Goal: Task Accomplishment & Management: Use online tool/utility

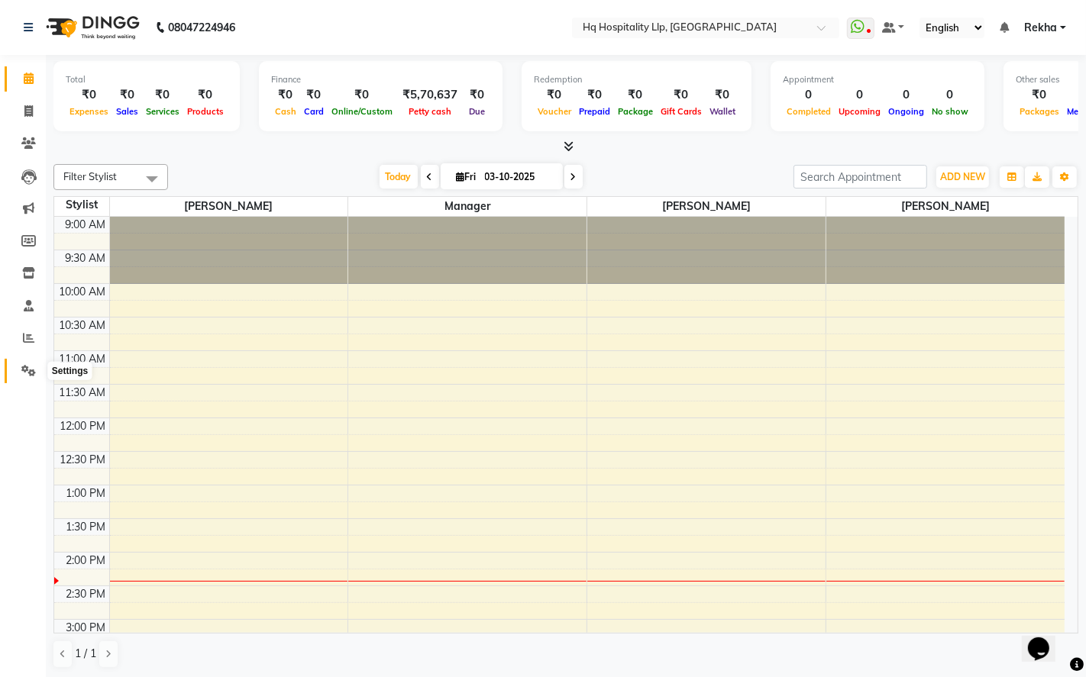
click at [26, 367] on icon at bounding box center [28, 370] width 15 height 11
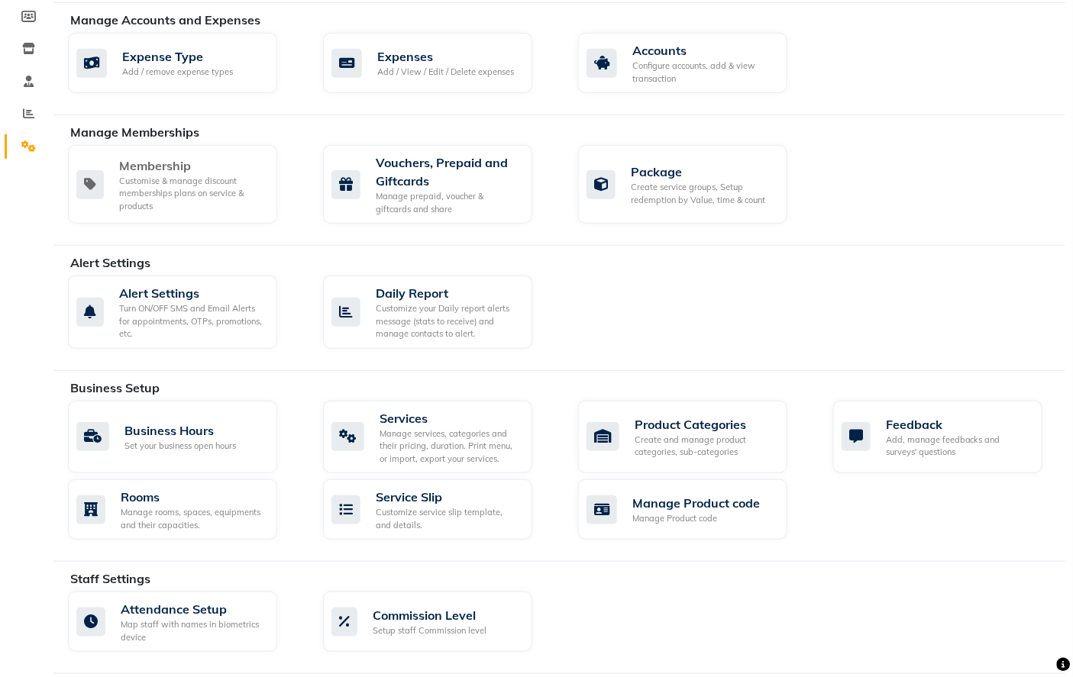
scroll to position [254, 0]
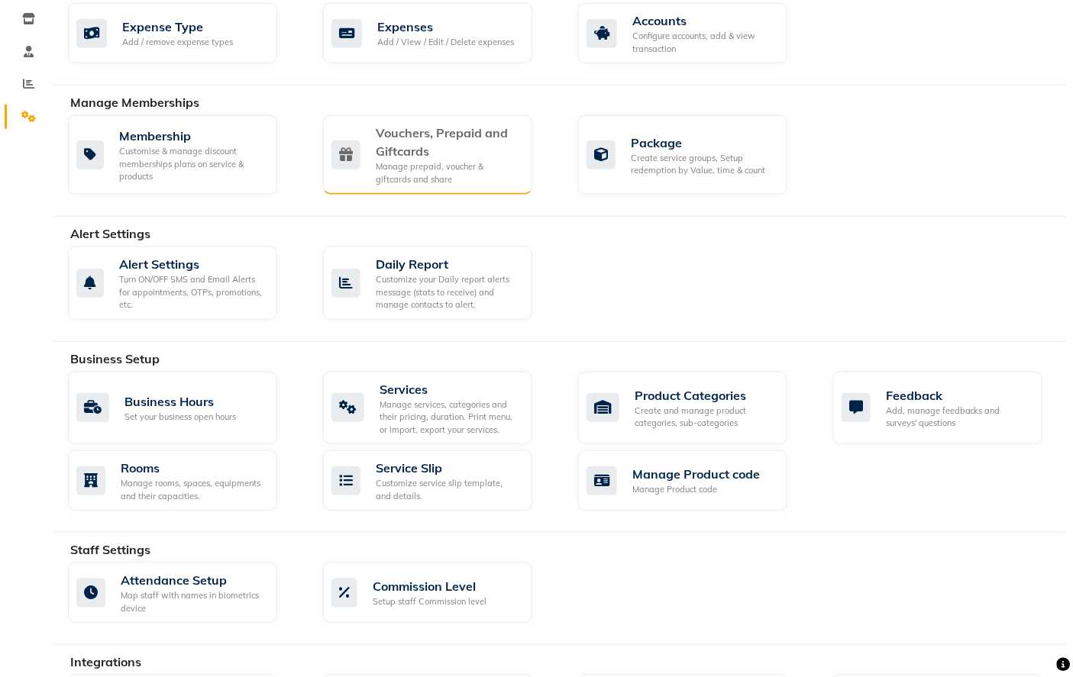
click at [459, 166] on div "Manage prepaid, voucher & giftcards and share" at bounding box center [448, 172] width 144 height 25
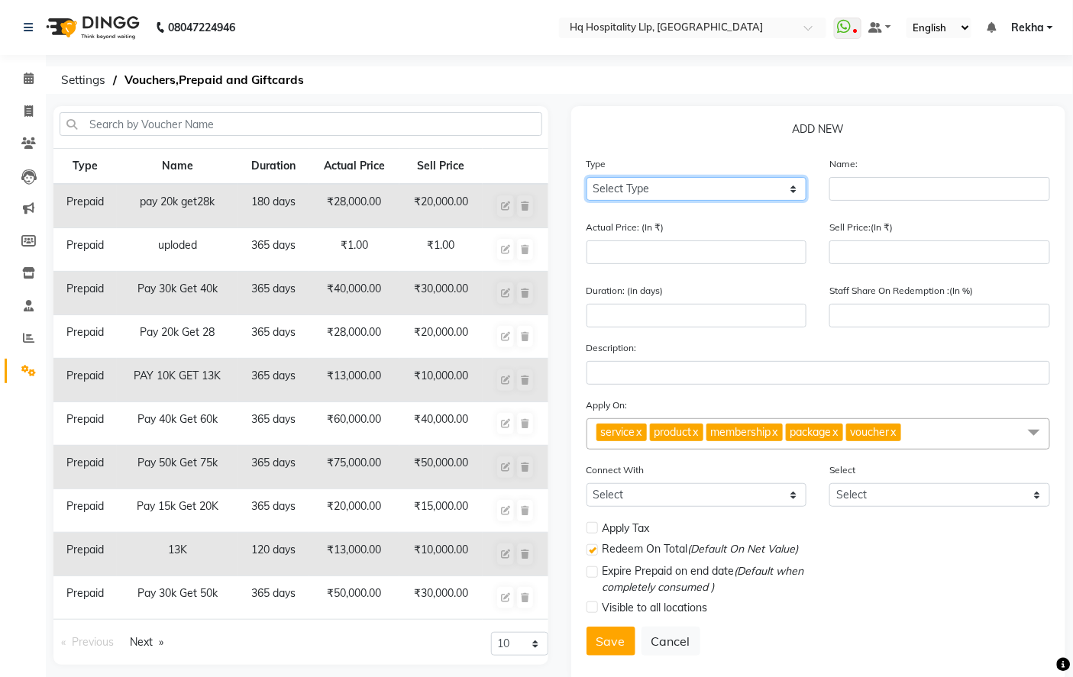
click at [710, 199] on select "Select Type Voucher Prepaid Gift Card" at bounding box center [696, 189] width 221 height 24
select select "P"
click at [586, 177] on select "Select Type Voucher Prepaid Gift Card" at bounding box center [696, 189] width 221 height 24
click at [447, 217] on td "₹20,000.00" at bounding box center [440, 206] width 82 height 44
click at [464, 272] on td "₹30,000.00" at bounding box center [440, 294] width 82 height 44
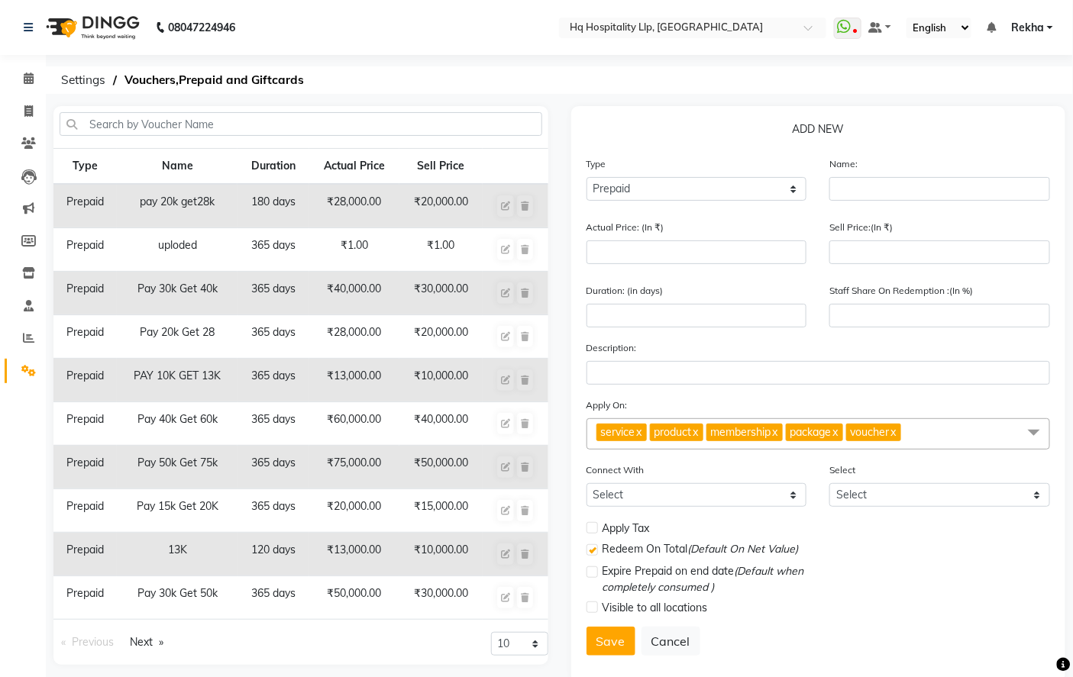
click at [466, 293] on td "₹30,000.00" at bounding box center [440, 294] width 82 height 44
click at [31, 82] on icon at bounding box center [29, 78] width 10 height 11
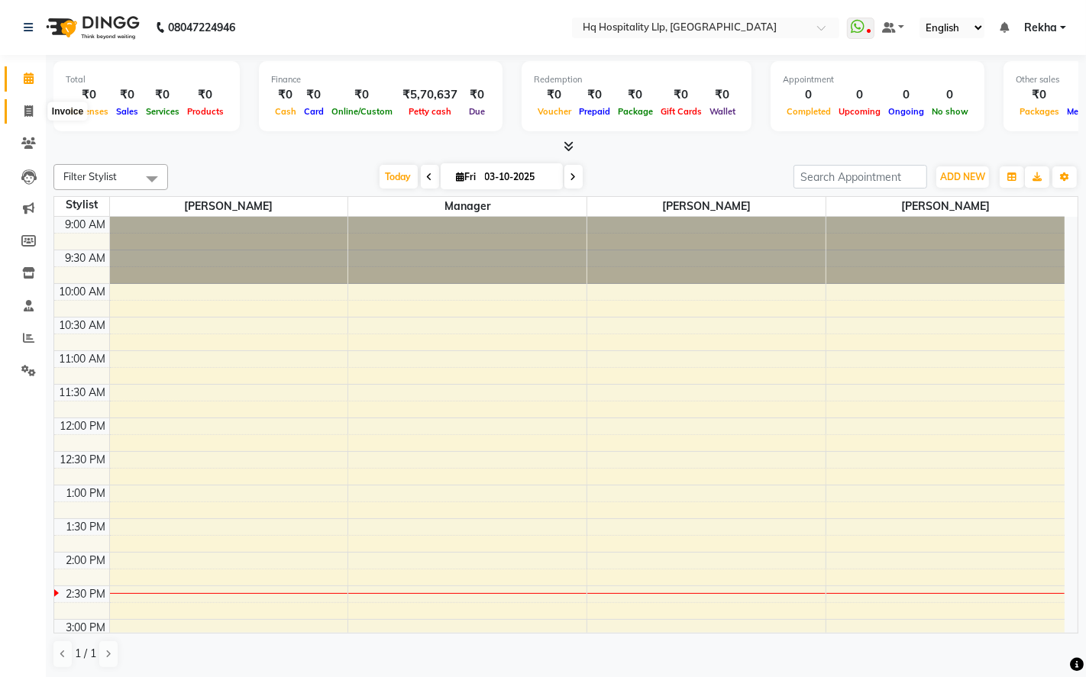
click at [29, 109] on icon at bounding box center [28, 110] width 8 height 11
select select "7197"
select select "service"
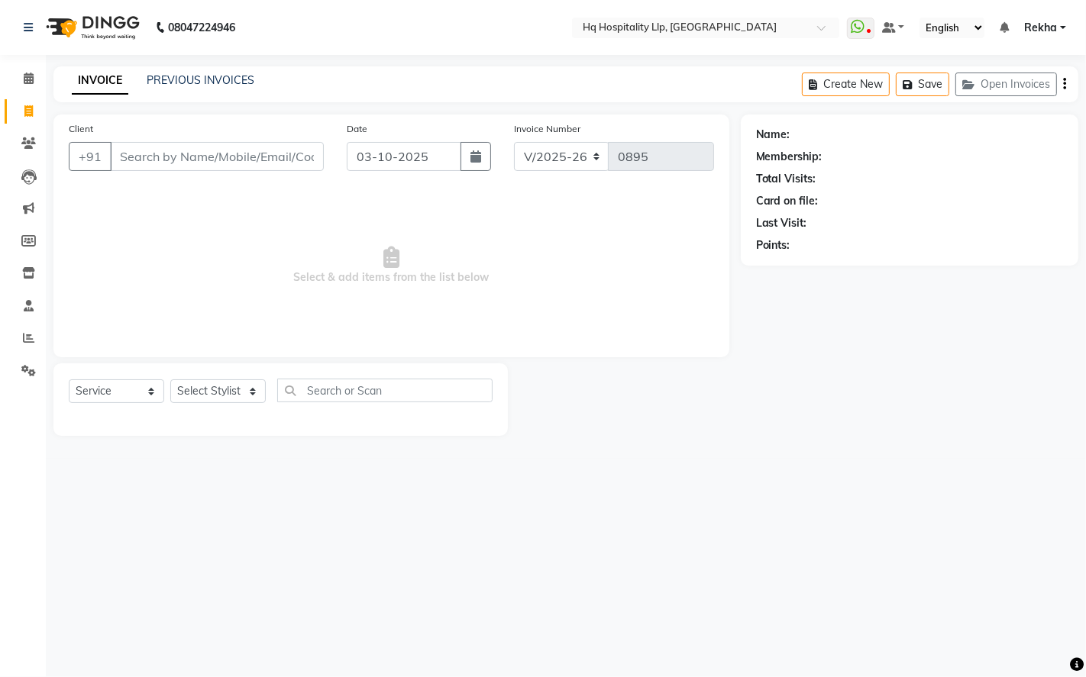
click at [150, 147] on input "Client" at bounding box center [217, 156] width 214 height 29
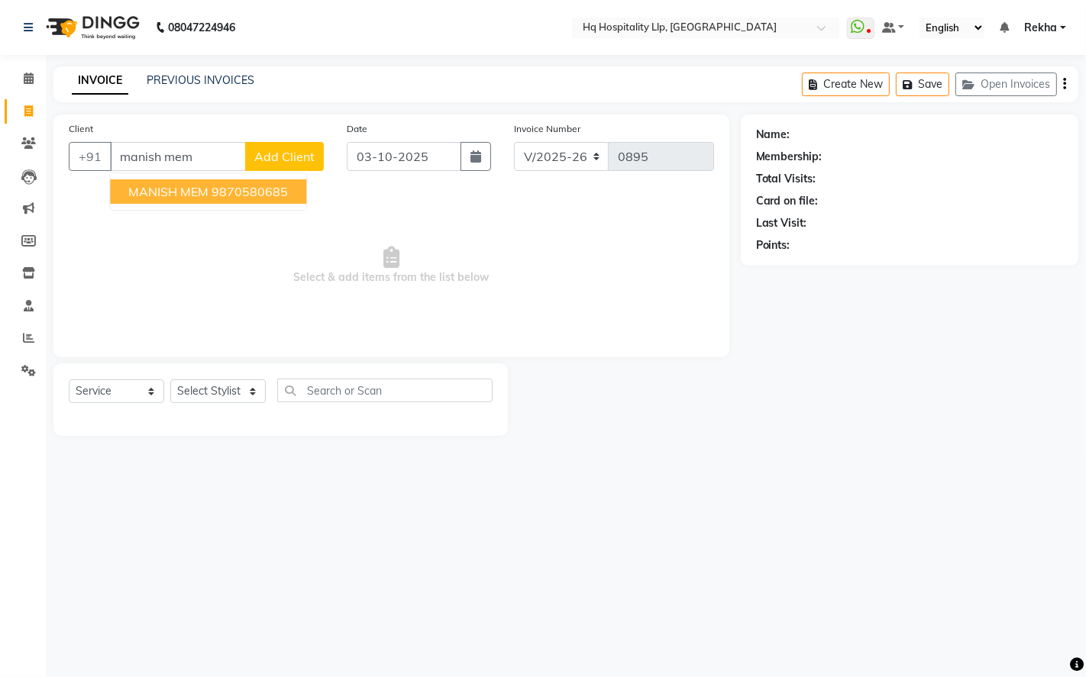
click at [231, 199] on button "MANISH MEM 9870580685" at bounding box center [208, 191] width 196 height 24
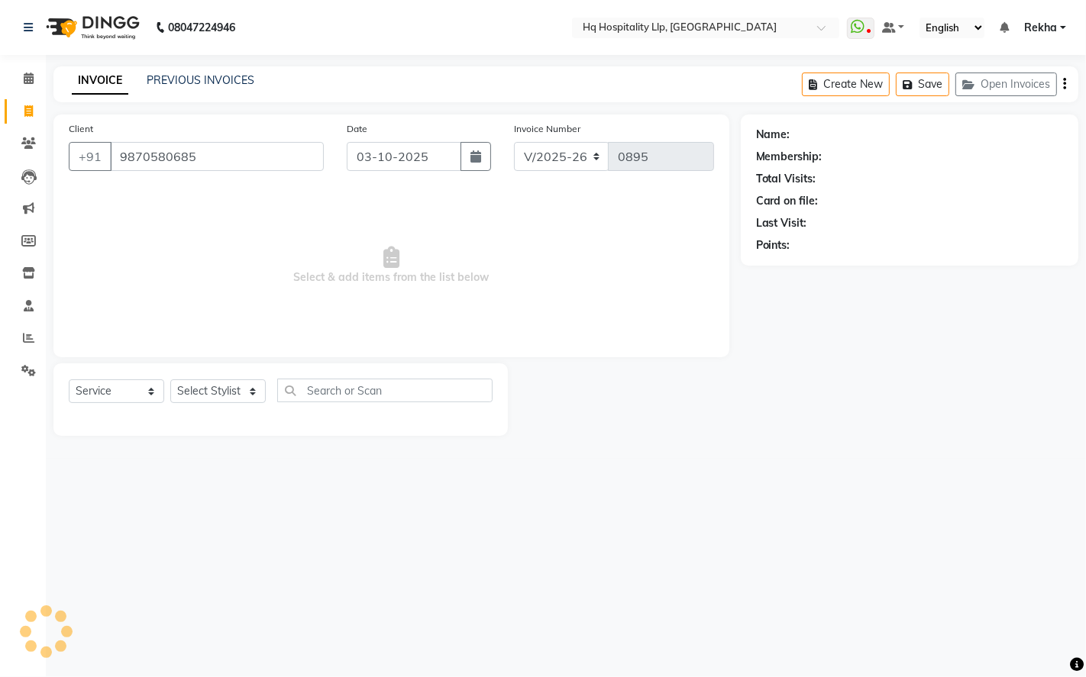
type input "9870580685"
click at [253, 400] on select "Select Stylist Manager Old Staff [PERSON_NAME] [PERSON_NAME] [PERSON_NAME]" at bounding box center [217, 391] width 95 height 24
select select "1: Object"
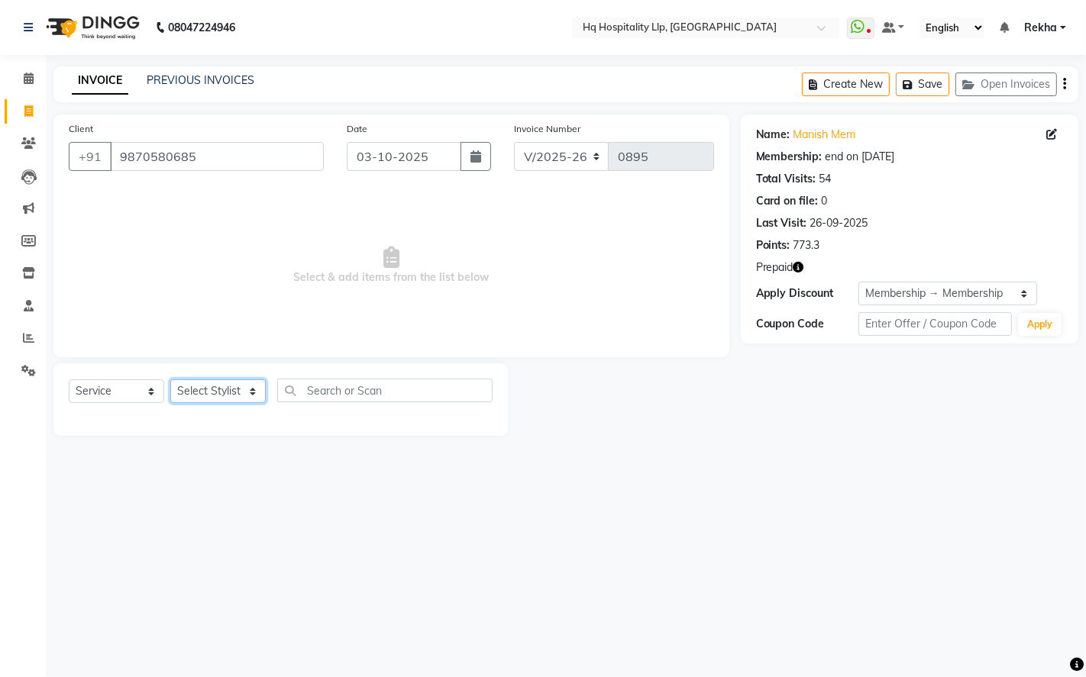
select select "61253"
click at [170, 380] on select "Select Stylist Manager Old Staff [PERSON_NAME] [PERSON_NAME] [PERSON_NAME]" at bounding box center [217, 391] width 95 height 24
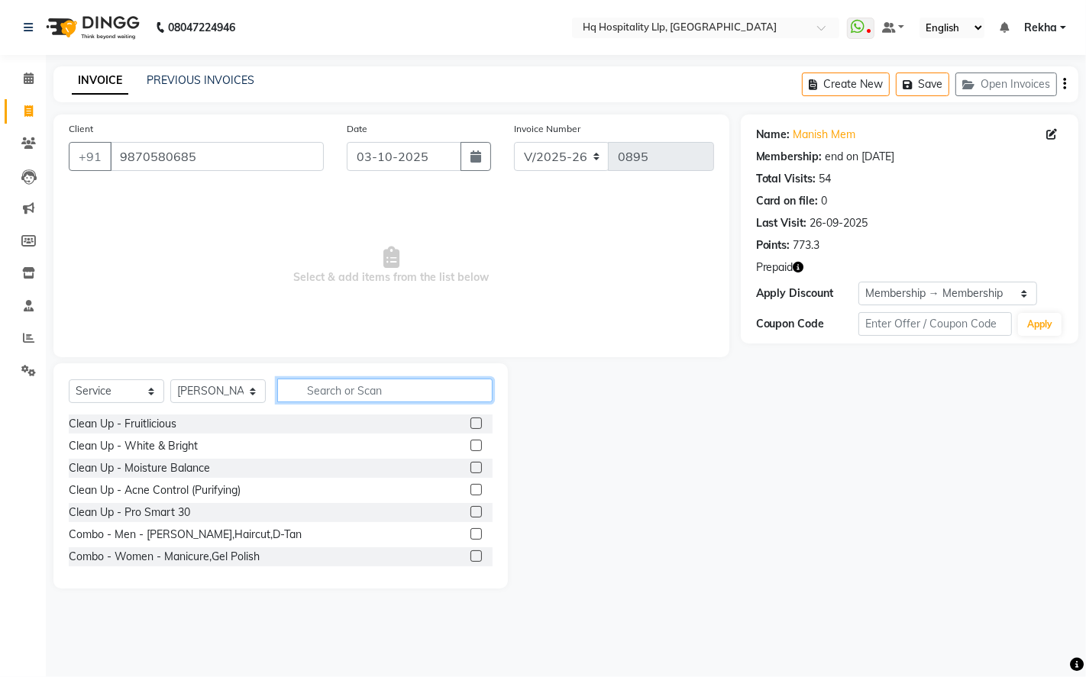
click at [415, 399] on input "text" at bounding box center [384, 391] width 215 height 24
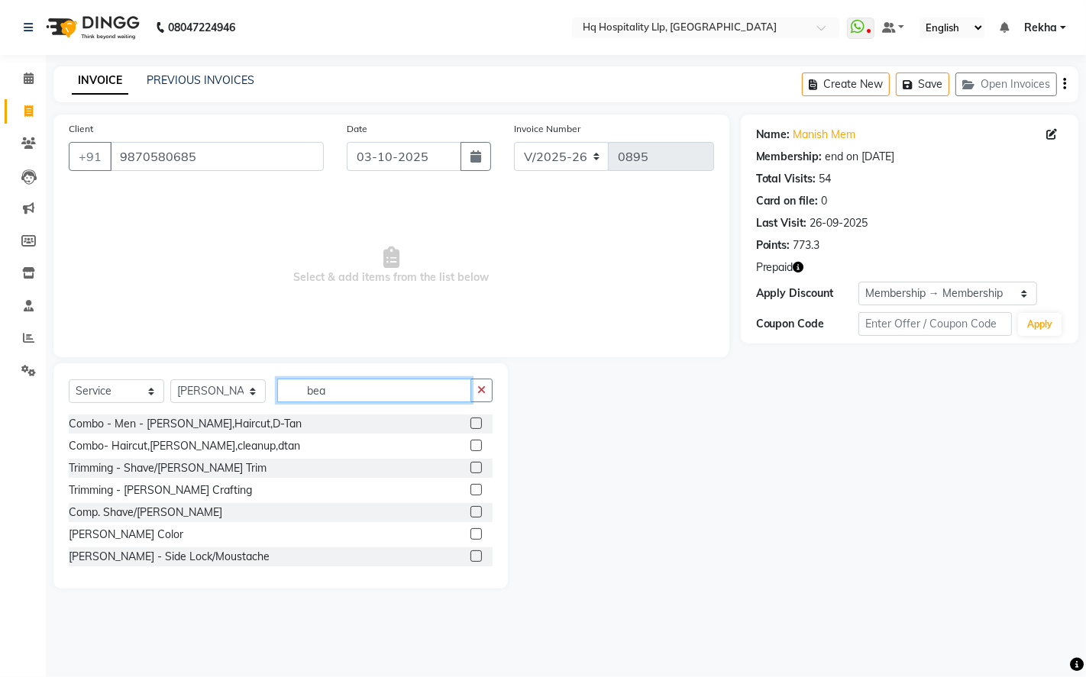
type input "bea"
click at [470, 467] on label at bounding box center [475, 467] width 11 height 11
click at [470, 467] on input "checkbox" at bounding box center [475, 468] width 10 height 10
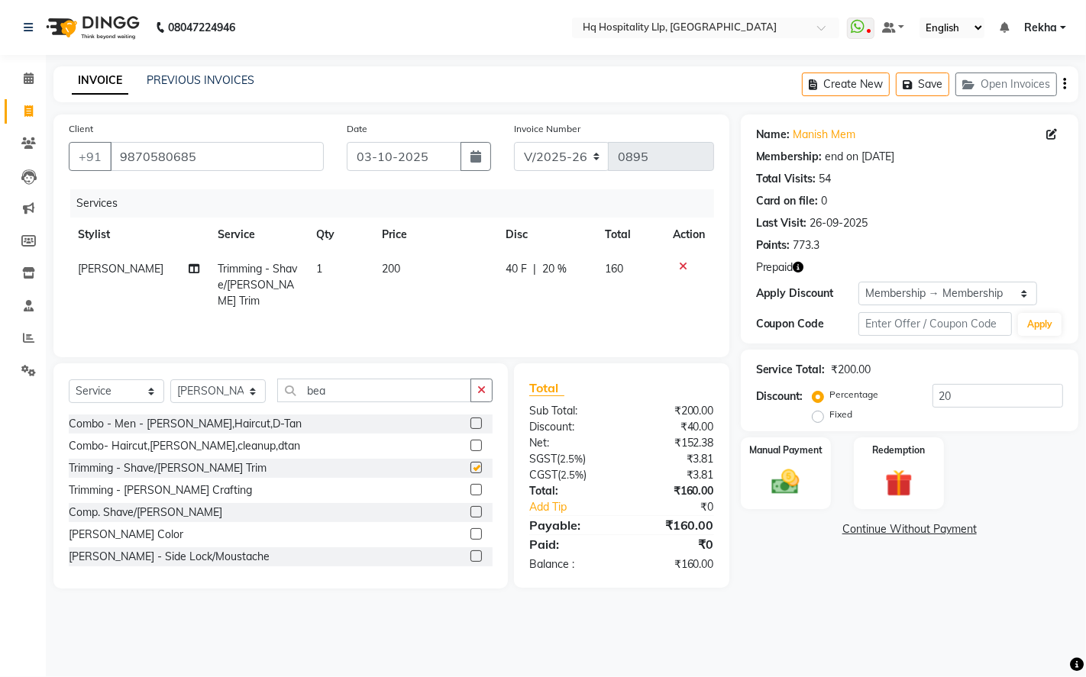
checkbox input "false"
click at [470, 489] on label at bounding box center [475, 489] width 11 height 11
click at [470, 489] on input "checkbox" at bounding box center [475, 491] width 10 height 10
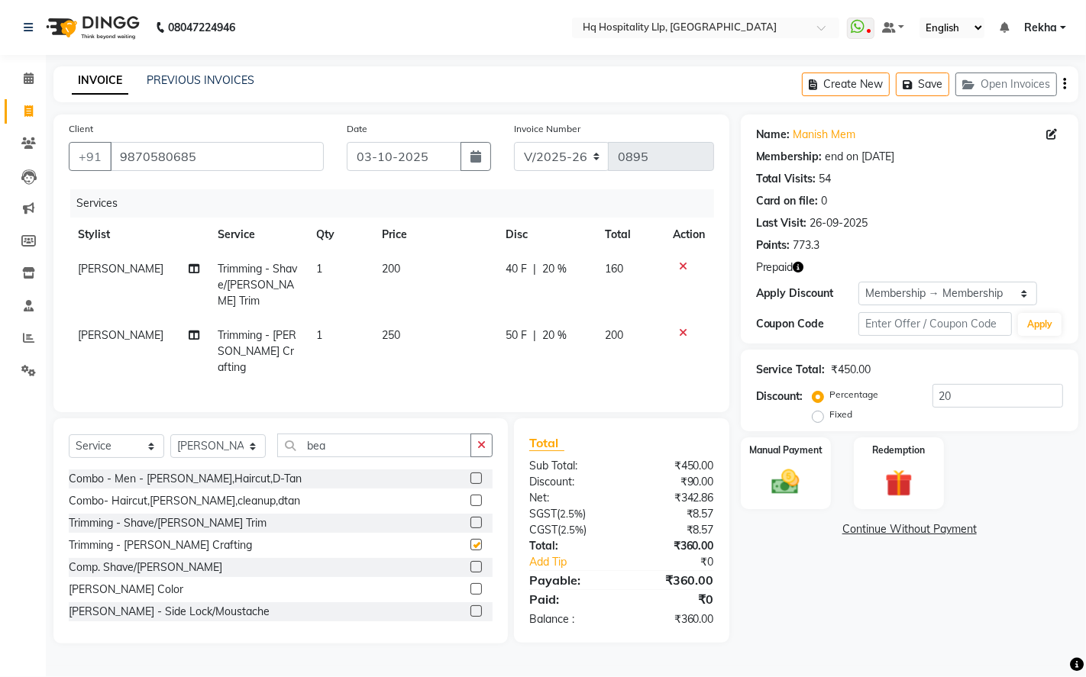
checkbox input "false"
click at [681, 263] on icon at bounding box center [683, 266] width 8 height 11
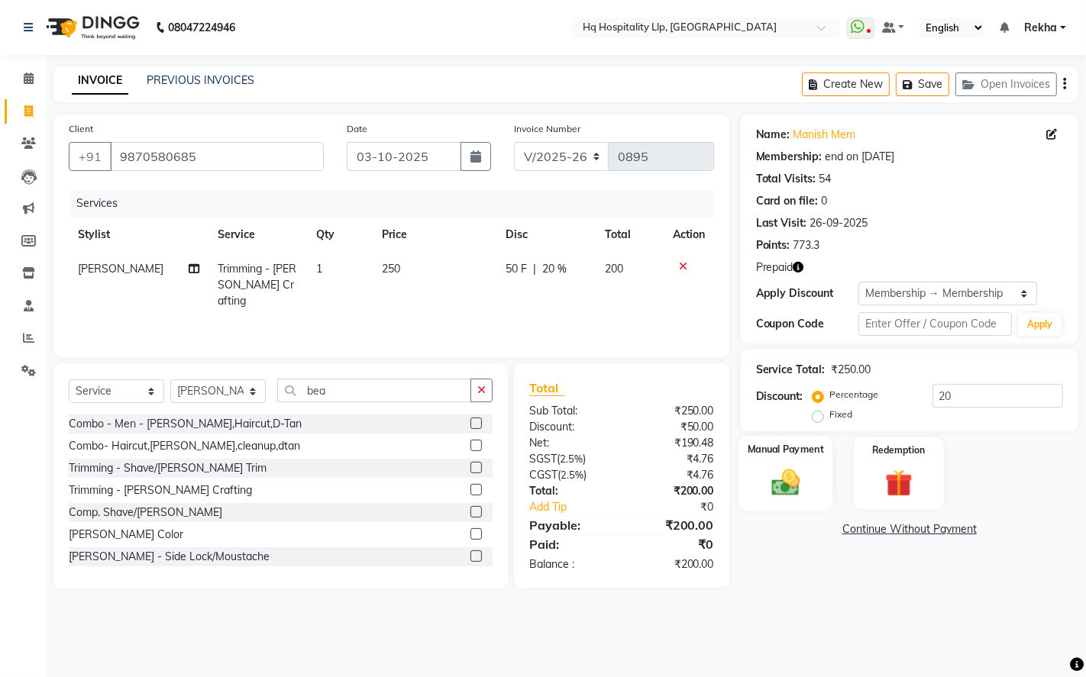
click at [790, 475] on img at bounding box center [785, 482] width 47 height 33
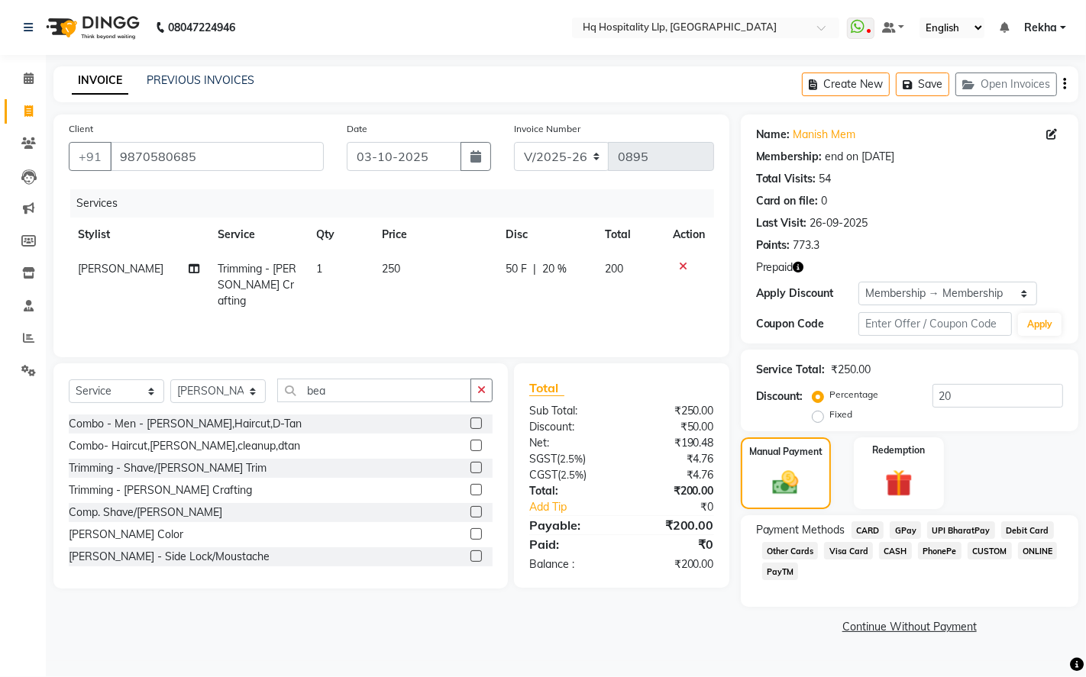
click at [899, 525] on span "GPay" at bounding box center [904, 530] width 31 height 18
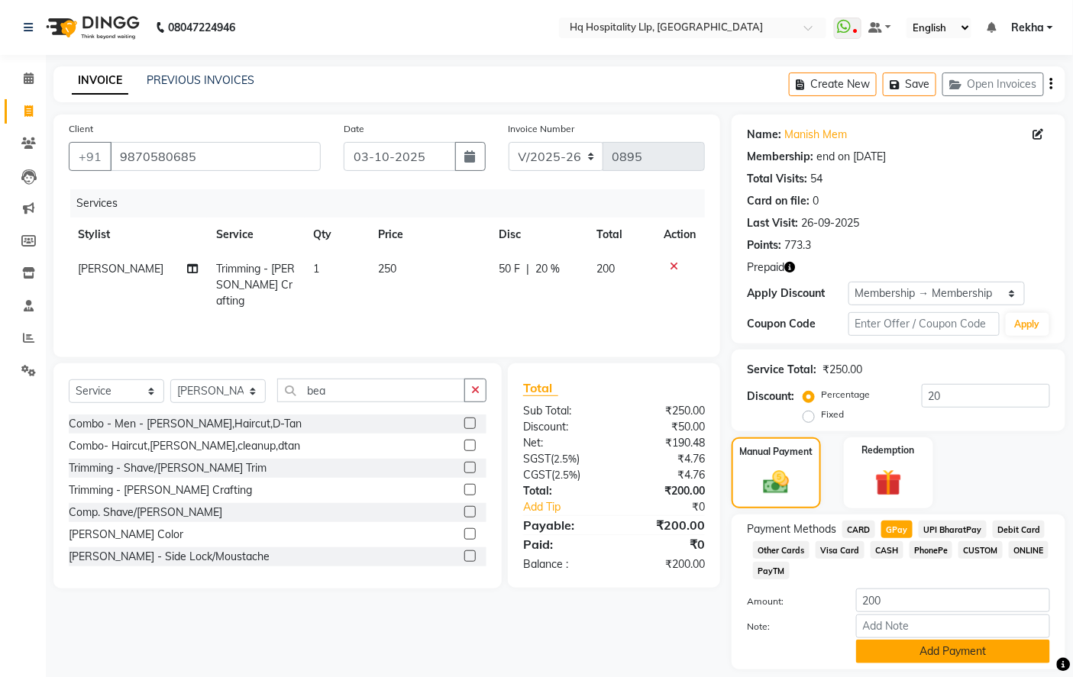
click at [921, 649] on button "Add Payment" at bounding box center [953, 652] width 194 height 24
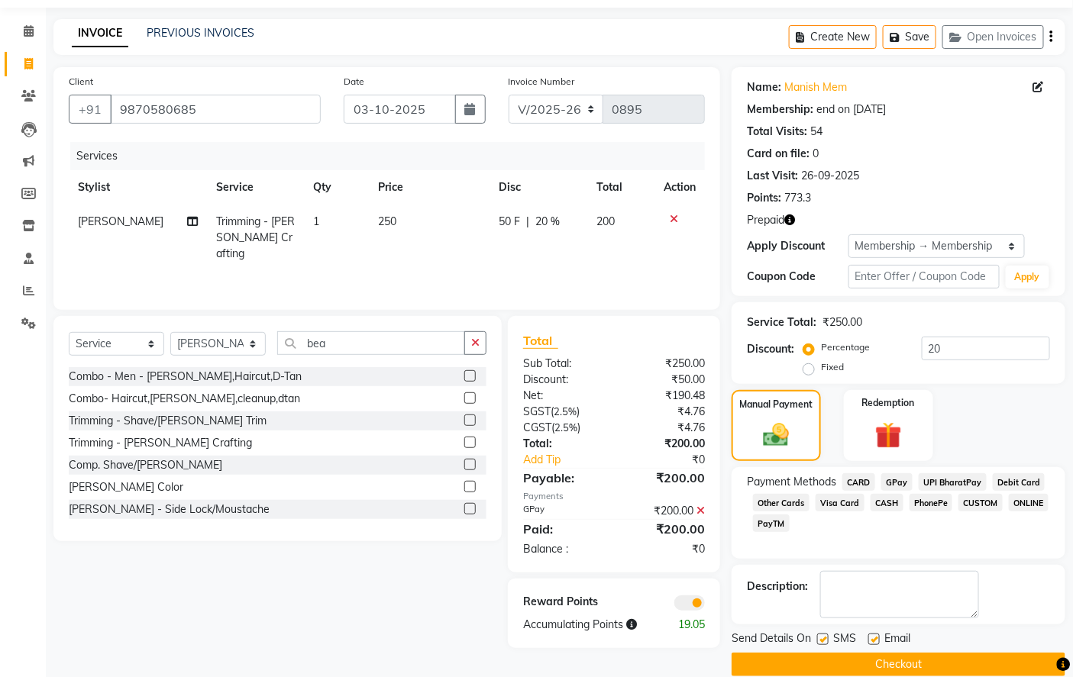
scroll to position [69, 0]
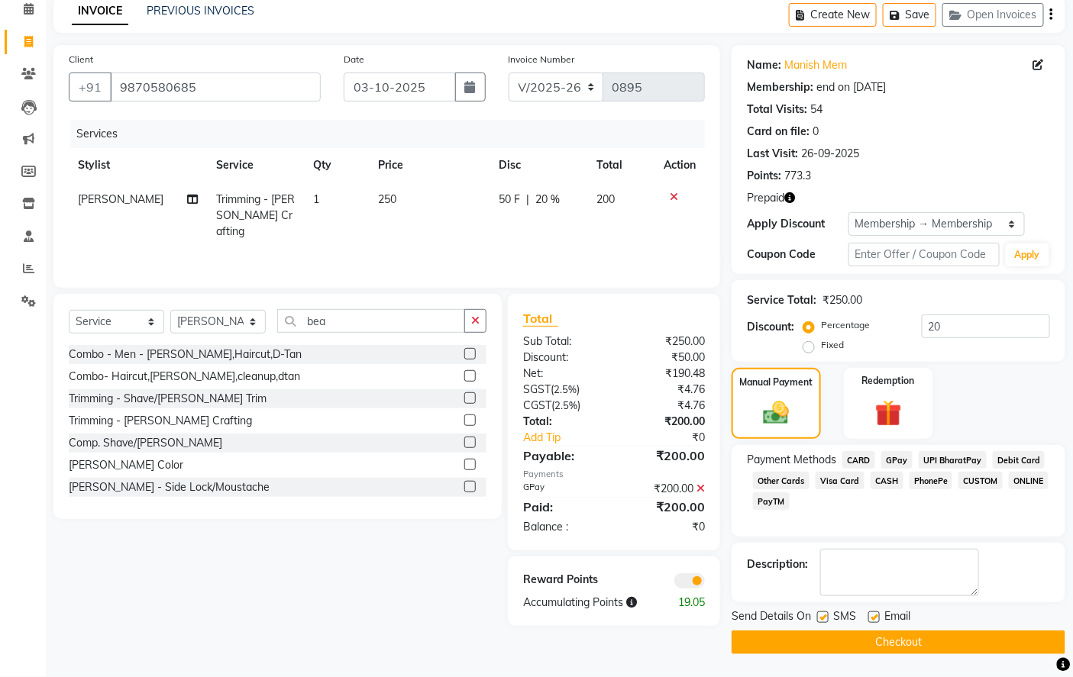
click at [924, 642] on button "Checkout" at bounding box center [898, 643] width 334 height 24
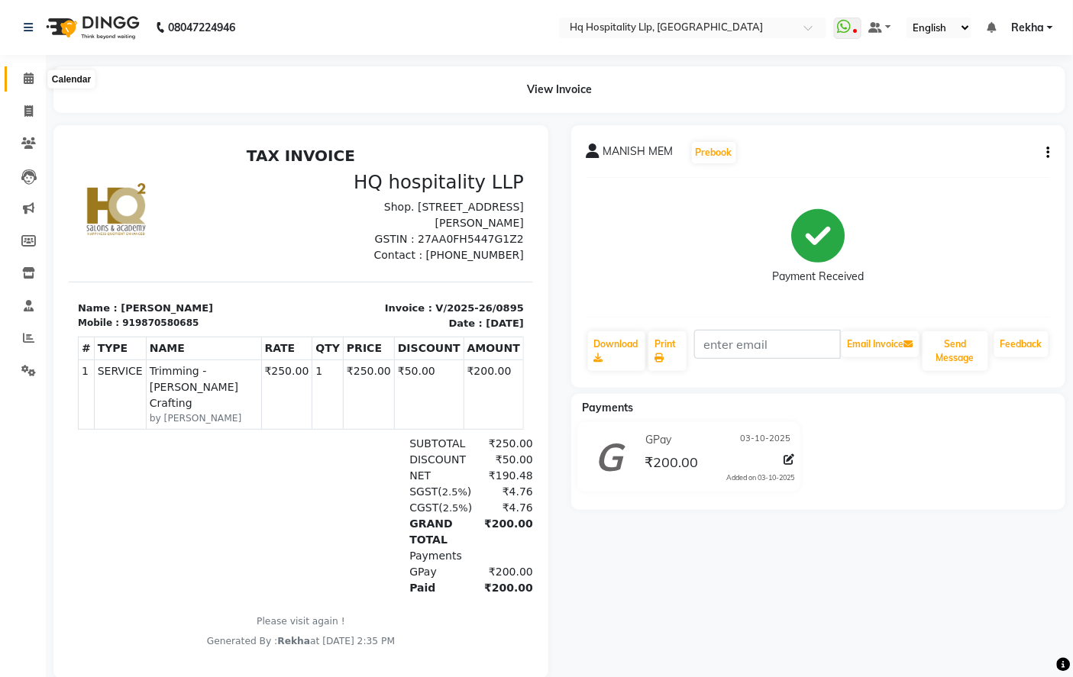
click at [24, 80] on icon at bounding box center [29, 78] width 10 height 11
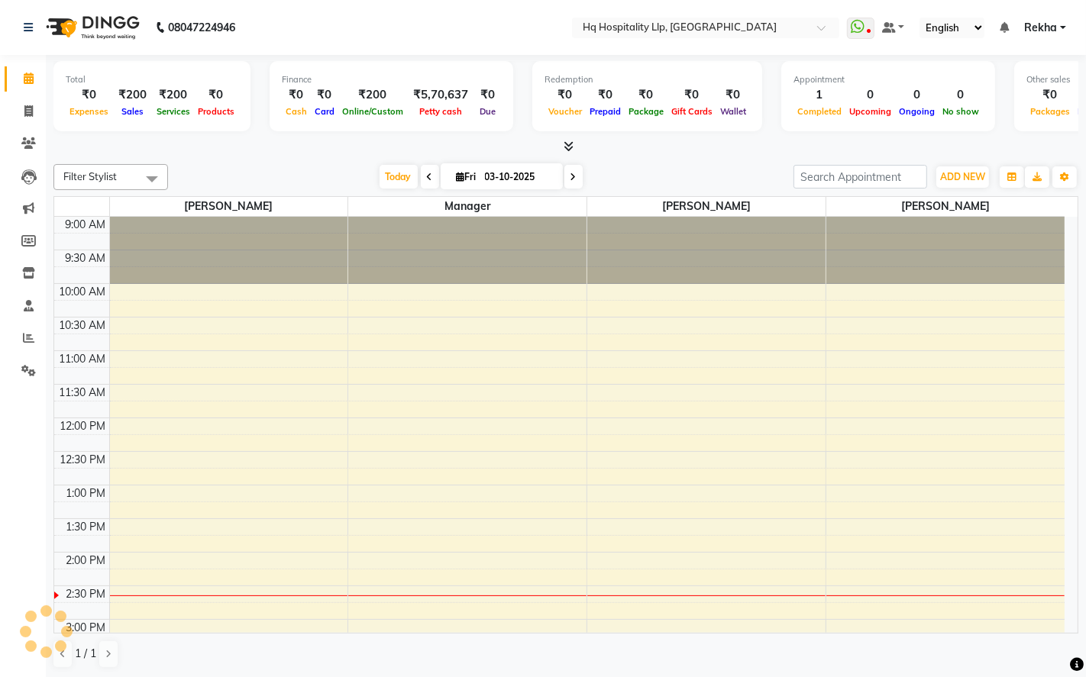
scroll to position [338, 0]
